Goal: Task Accomplishment & Management: Complete application form

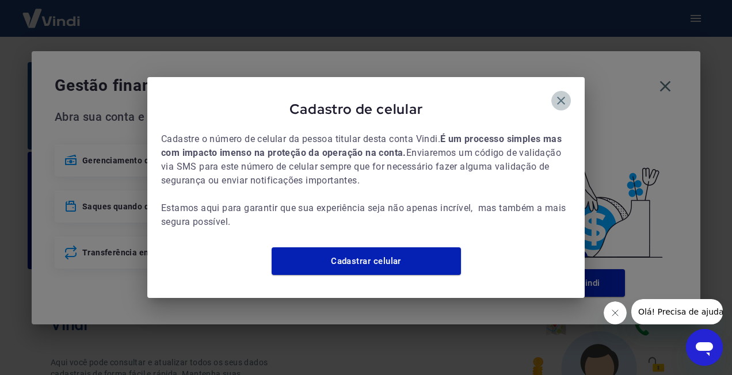
click at [563, 94] on icon "button" at bounding box center [561, 101] width 14 height 14
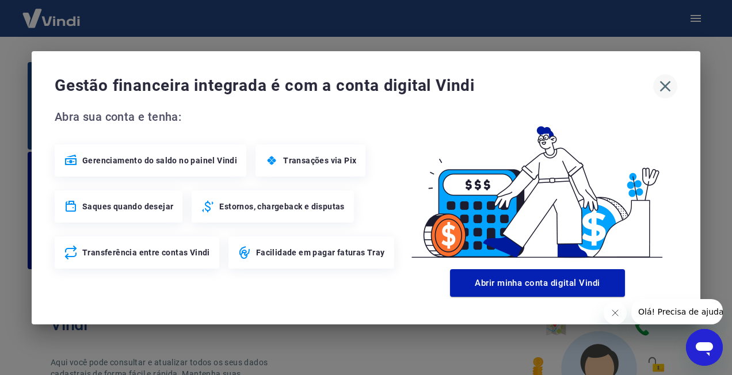
click at [669, 84] on icon "button" at bounding box center [665, 86] width 18 height 18
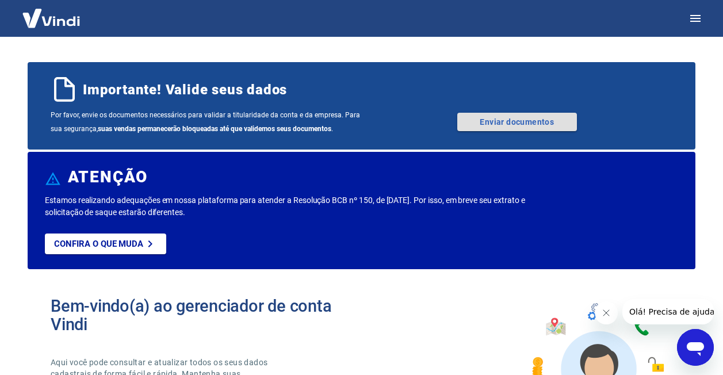
click at [531, 116] on link "Enviar documentos" at bounding box center [517, 122] width 120 height 18
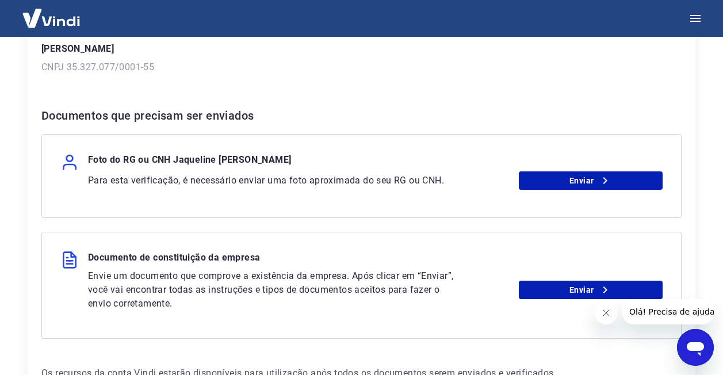
scroll to position [230, 0]
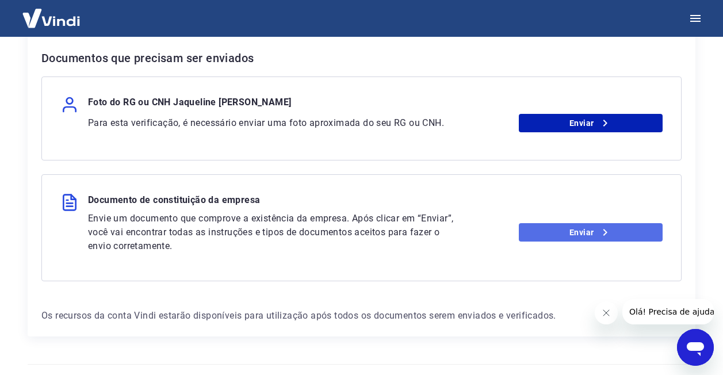
click at [577, 225] on link "Enviar" at bounding box center [591, 232] width 144 height 18
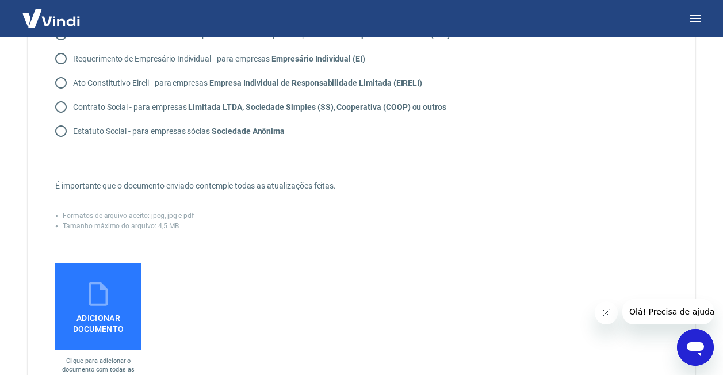
scroll to position [230, 0]
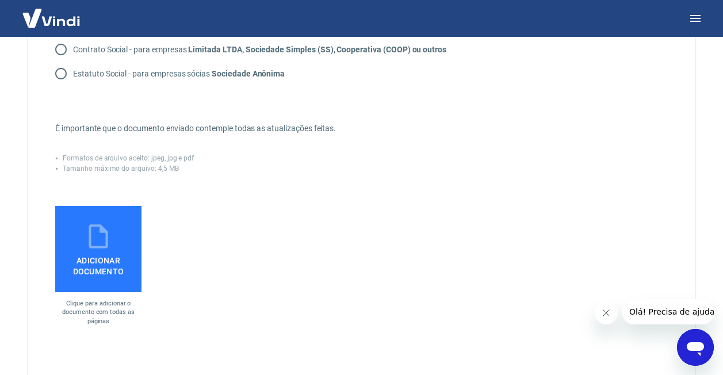
click at [79, 265] on span "Adicionar documento" at bounding box center [98, 264] width 77 height 26
click at [0, 0] on input "Adicionar documento" at bounding box center [0, 0] width 0 height 0
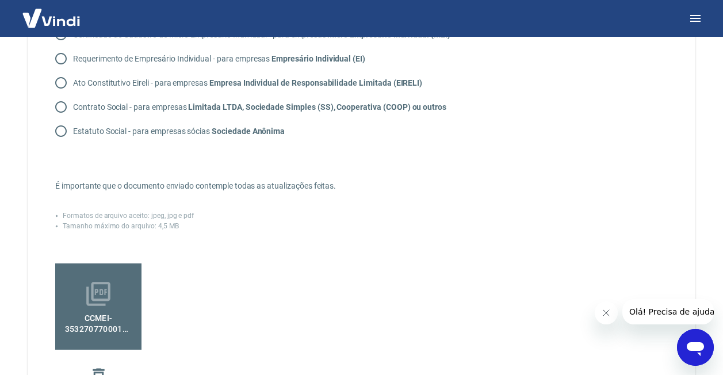
scroll to position [0, 0]
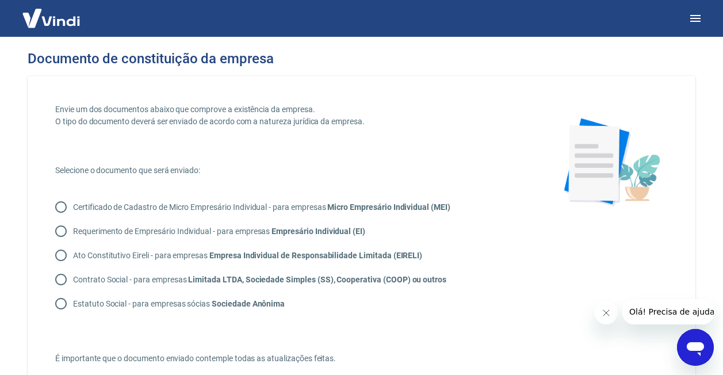
click at [58, 206] on input "Certificado de Cadastro de Micro Empresário Individual - para empresas Micro Em…" at bounding box center [61, 207] width 24 height 24
radio input "true"
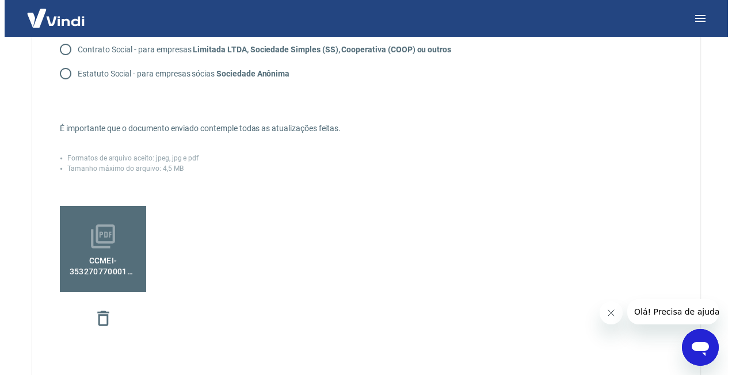
scroll to position [423, 0]
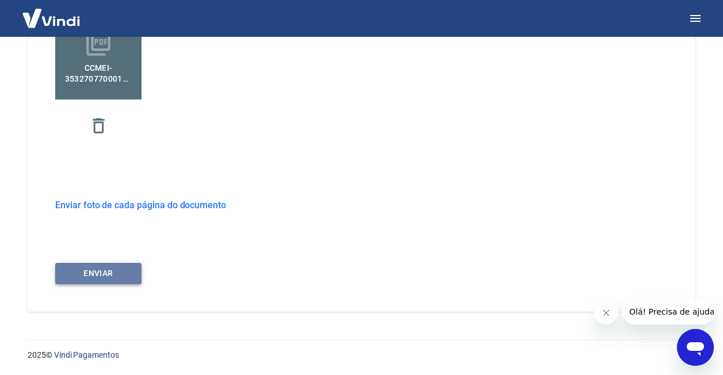
click at [125, 273] on button "ENVIAR" at bounding box center [98, 273] width 86 height 21
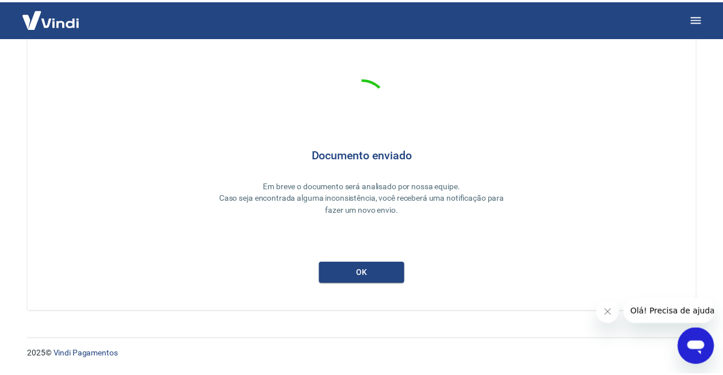
scroll to position [24, 0]
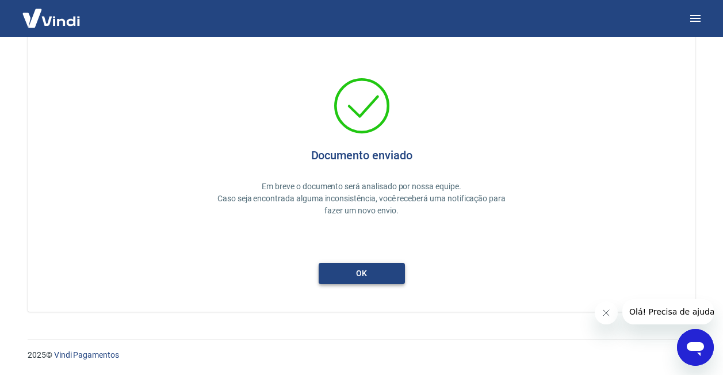
click at [342, 271] on button "ok" at bounding box center [362, 273] width 86 height 21
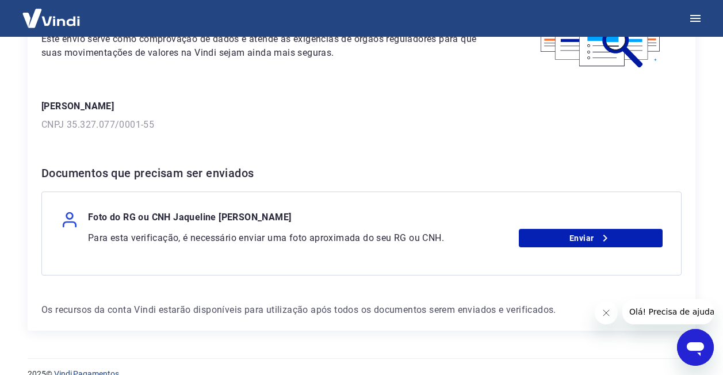
scroll to position [134, 0]
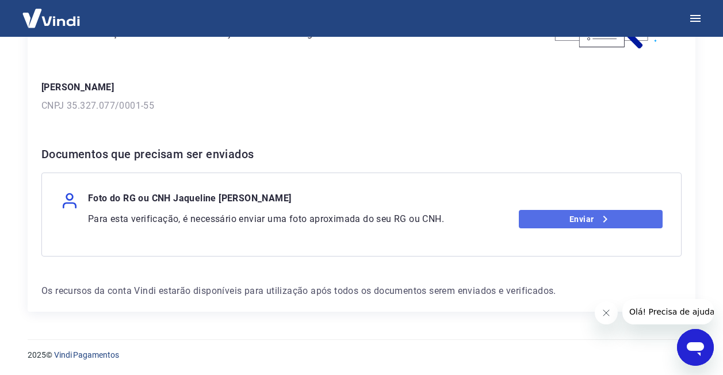
click at [587, 216] on link "Enviar" at bounding box center [591, 219] width 144 height 18
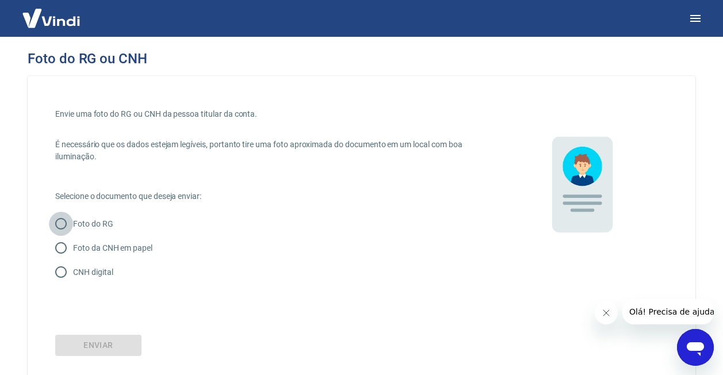
click at [57, 223] on input "Foto do RG" at bounding box center [61, 224] width 24 height 24
radio input "true"
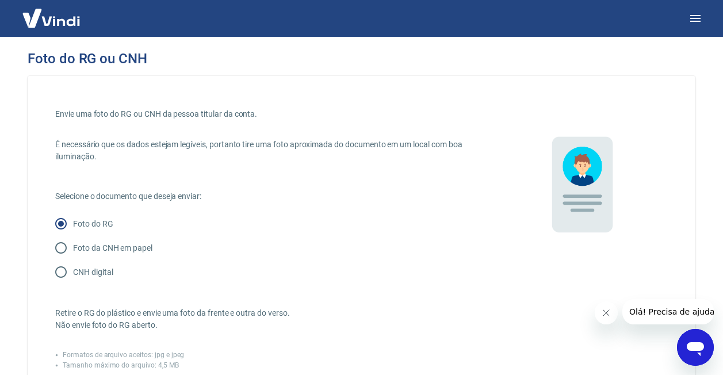
scroll to position [173, 0]
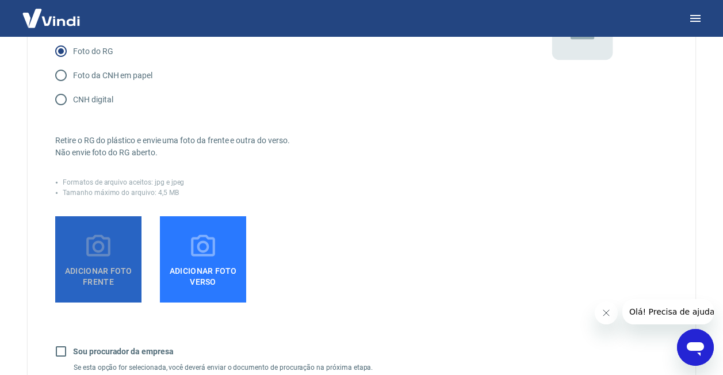
click at [108, 260] on icon at bounding box center [98, 246] width 29 height 29
click at [0, 0] on input "Adicionar foto frente" at bounding box center [0, 0] width 0 height 0
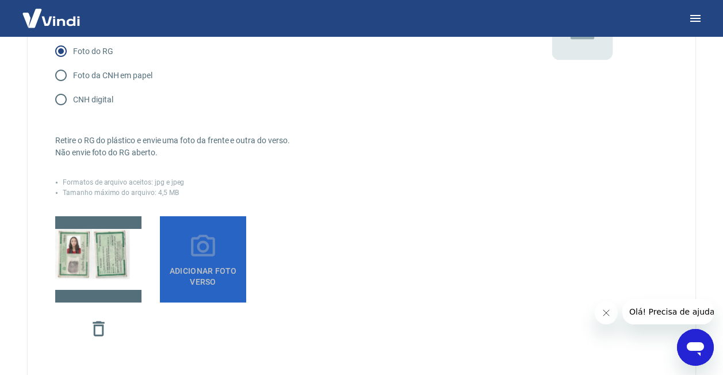
click at [201, 252] on icon at bounding box center [203, 246] width 24 height 22
click at [0, 0] on input "Adicionar foto verso" at bounding box center [0, 0] width 0 height 0
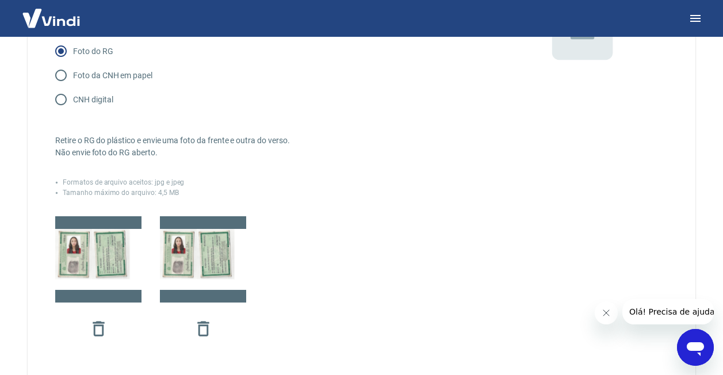
scroll to position [345, 0]
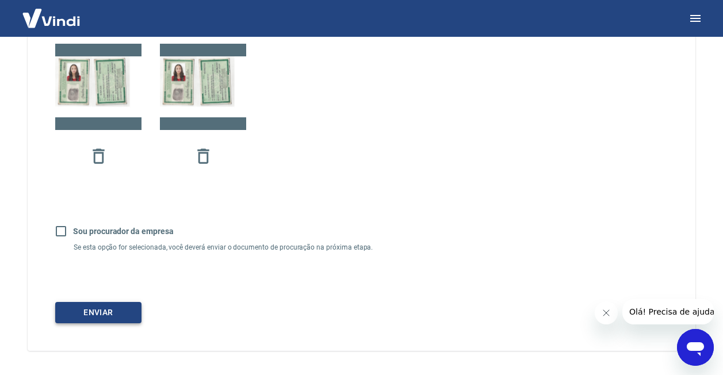
click at [94, 313] on button "Enviar" at bounding box center [98, 312] width 86 height 21
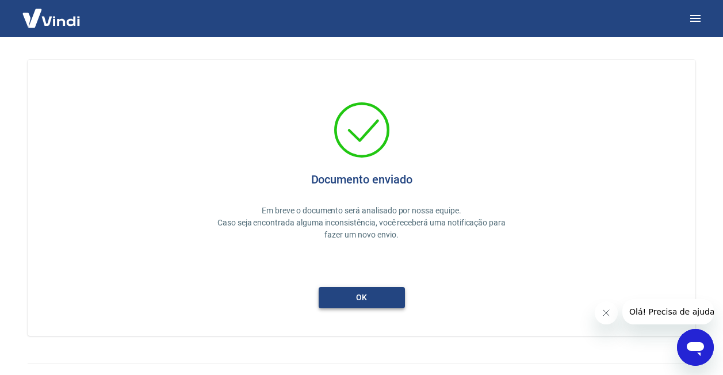
click at [352, 297] on button "ok" at bounding box center [362, 297] width 86 height 21
